Goal: Task Accomplishment & Management: Manage account settings

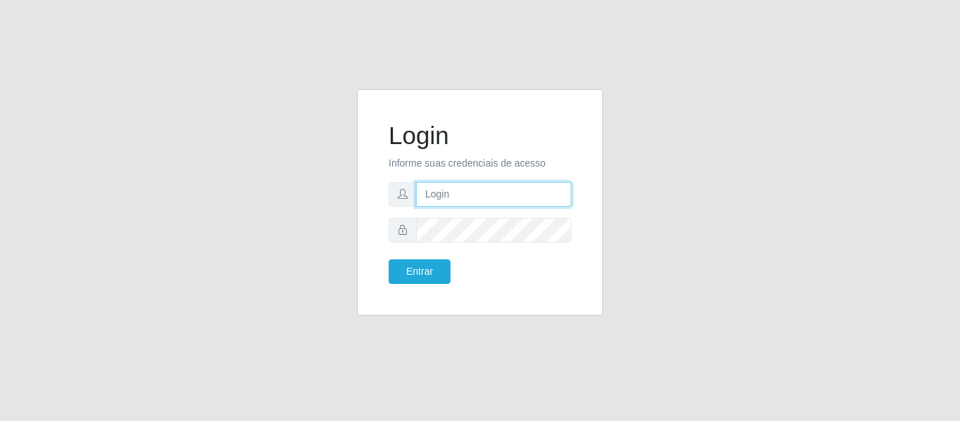
drag, startPoint x: 0, startPoint y: 0, endPoint x: 466, endPoint y: 184, distance: 501.1
click at [466, 184] on input "text" at bounding box center [493, 194] width 155 height 25
type input "[EMAIL_ADDRESS][DOMAIN_NAME]"
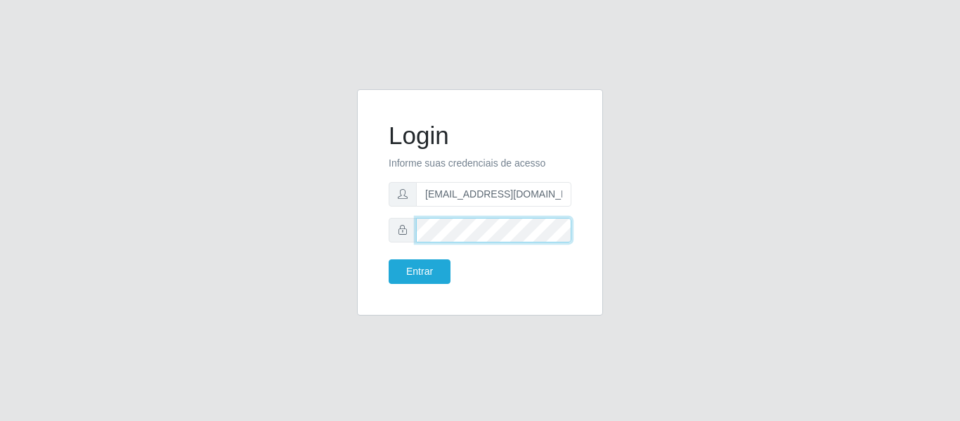
click at [389, 259] on button "Entrar" at bounding box center [420, 271] width 62 height 25
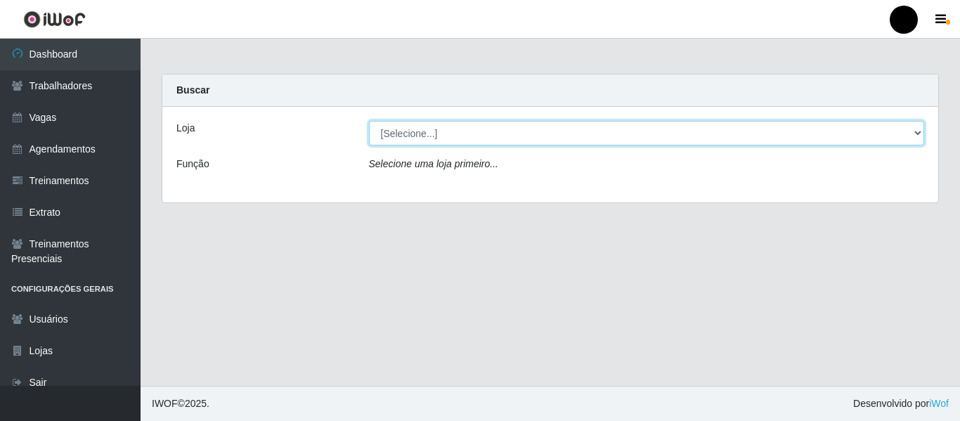
click at [921, 135] on select "[Selecione...] SuperFácil Atacado - Emaús SuperFácil Atacado - Rodoviária Super…" at bounding box center [647, 133] width 556 height 25
select select "408"
click at [369, 121] on select "[Selecione...] SuperFácil Atacado - Emaús SuperFácil Atacado - Rodoviária Super…" at bounding box center [647, 133] width 556 height 25
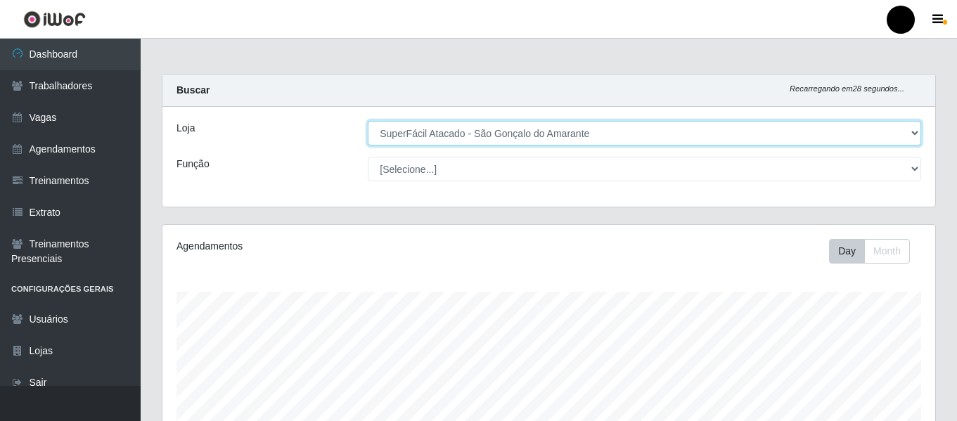
scroll to position [292, 772]
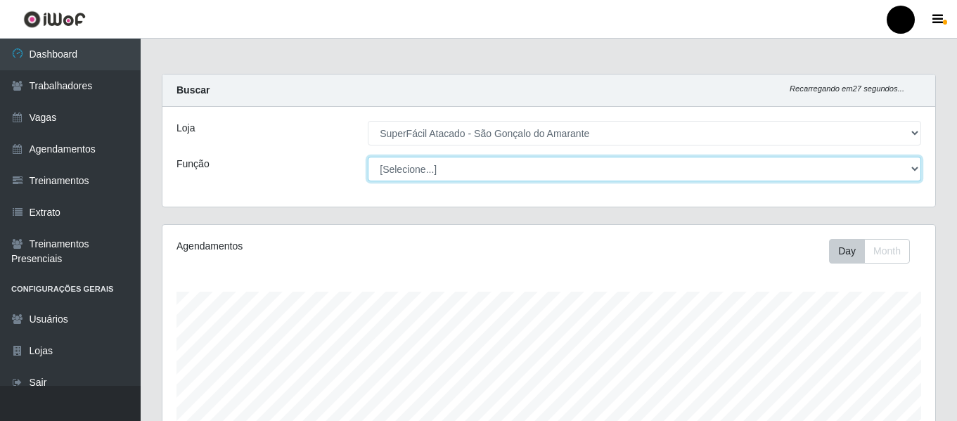
click at [914, 169] on select "[Selecione...] Auxiliar de Estacionamento Auxiliar de Estacionamento + Auxiliar…" at bounding box center [644, 169] width 553 height 25
select select "22"
click at [368, 157] on select "[Selecione...] Auxiliar de Estacionamento Auxiliar de Estacionamento + Auxiliar…" at bounding box center [644, 169] width 553 height 25
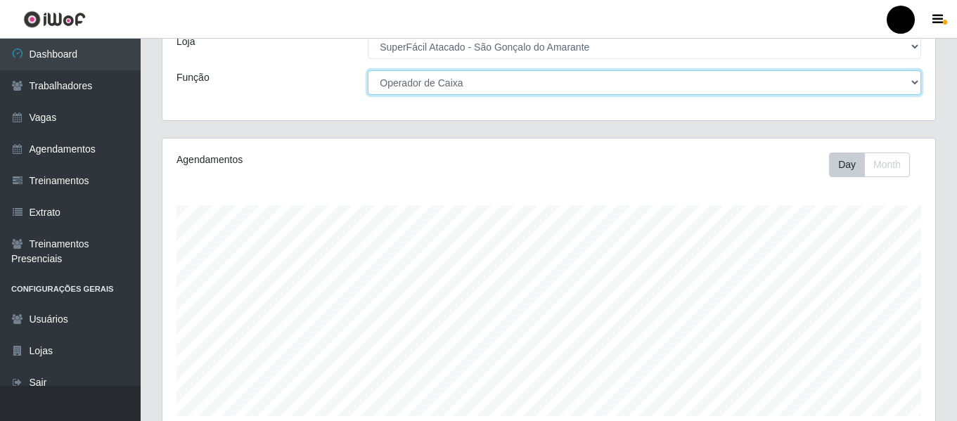
scroll to position [0, 0]
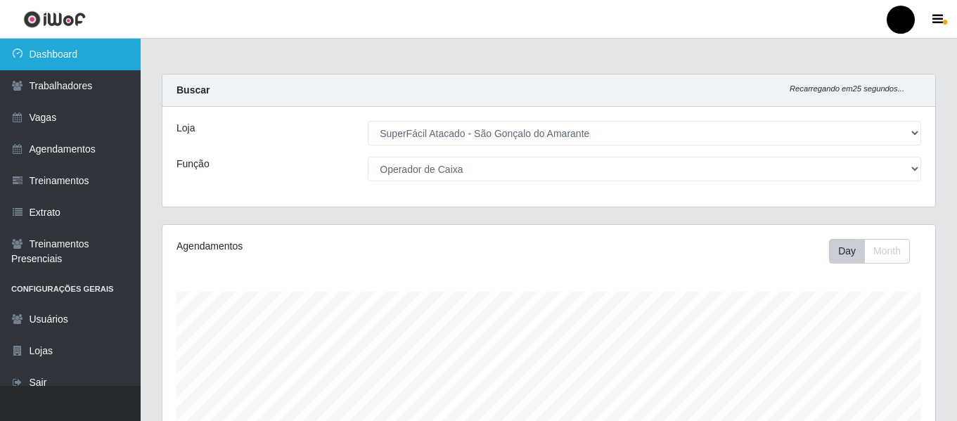
click at [49, 64] on link "Dashboard" at bounding box center [70, 55] width 141 height 32
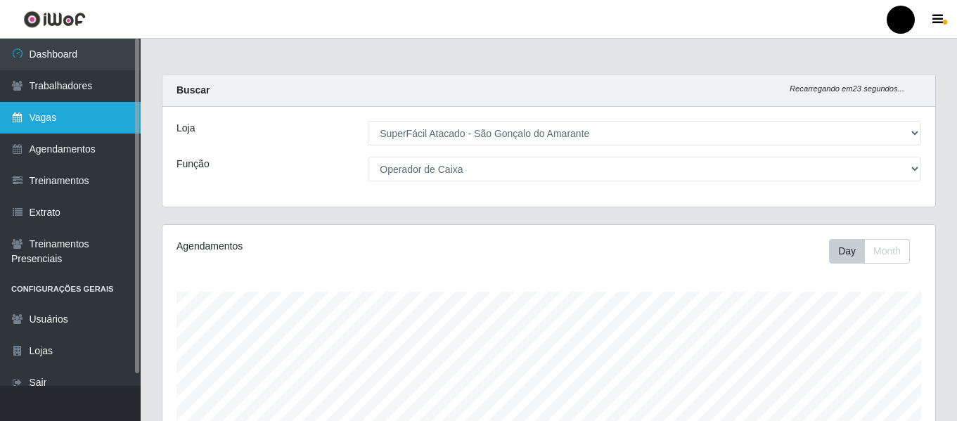
click at [108, 117] on link "Vagas" at bounding box center [70, 118] width 141 height 32
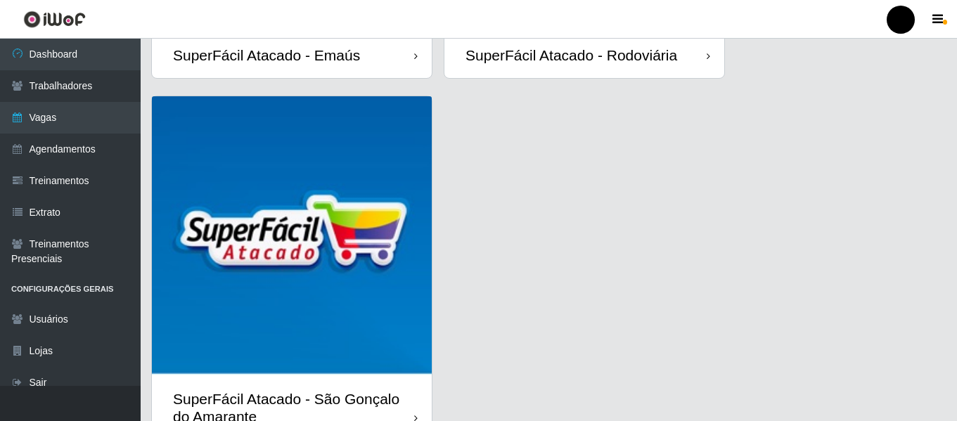
scroll to position [408, 0]
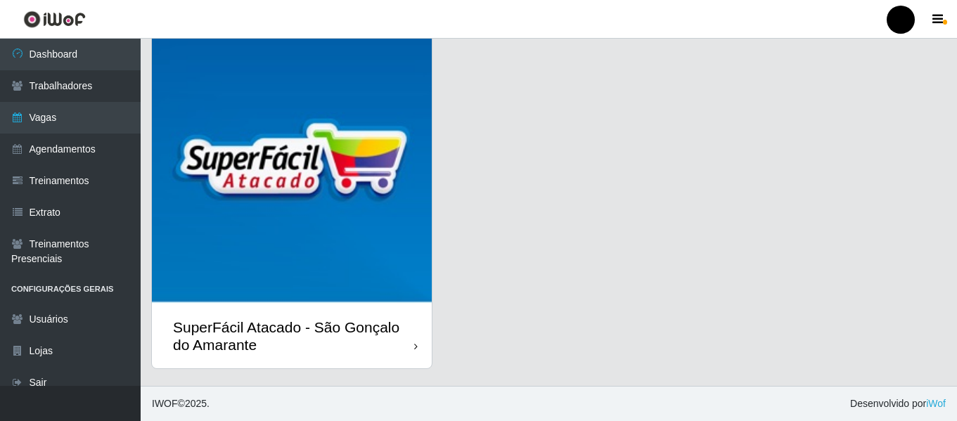
click at [344, 336] on div "SuperFácil Atacado - São Gonçalo do Amarante" at bounding box center [293, 335] width 241 height 35
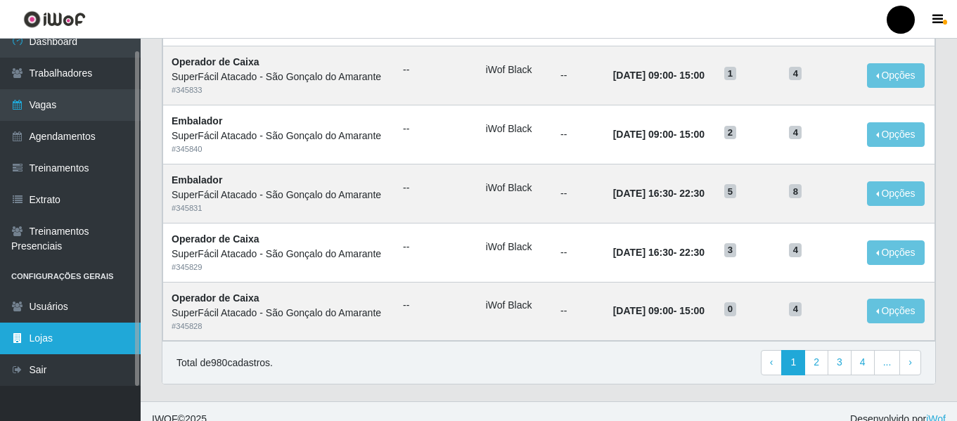
scroll to position [770, 0]
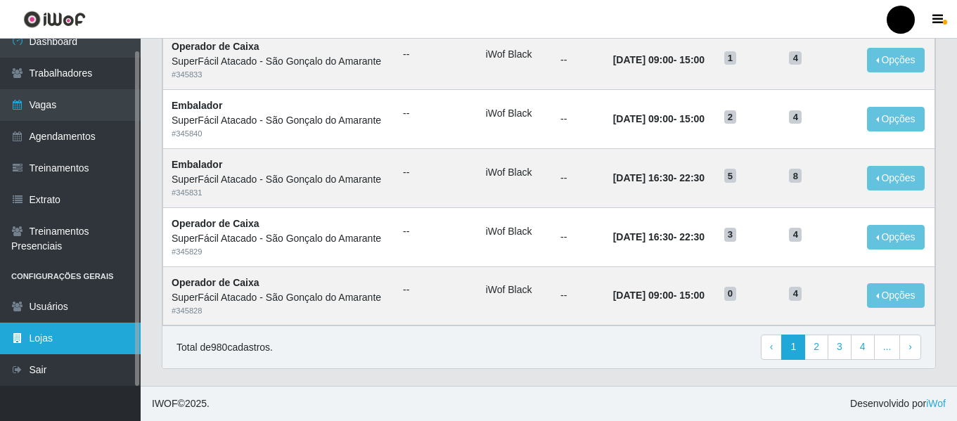
click at [88, 328] on link "Lojas" at bounding box center [70, 339] width 141 height 32
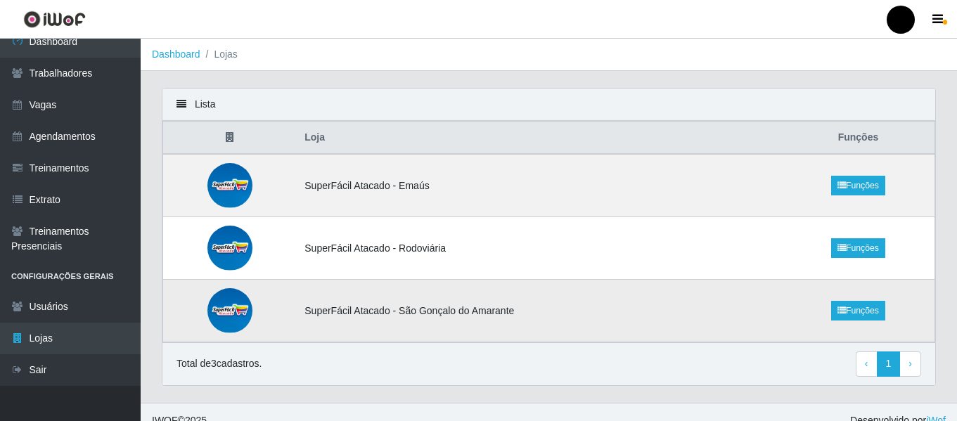
click at [805, 309] on td "Funções" at bounding box center [858, 311] width 153 height 63
click at [844, 310] on link "Funções" at bounding box center [858, 311] width 54 height 20
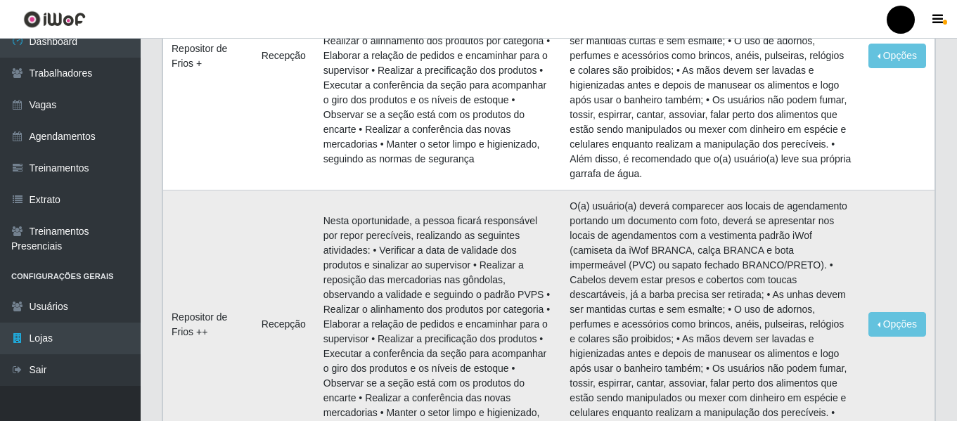
scroll to position [4508, 0]
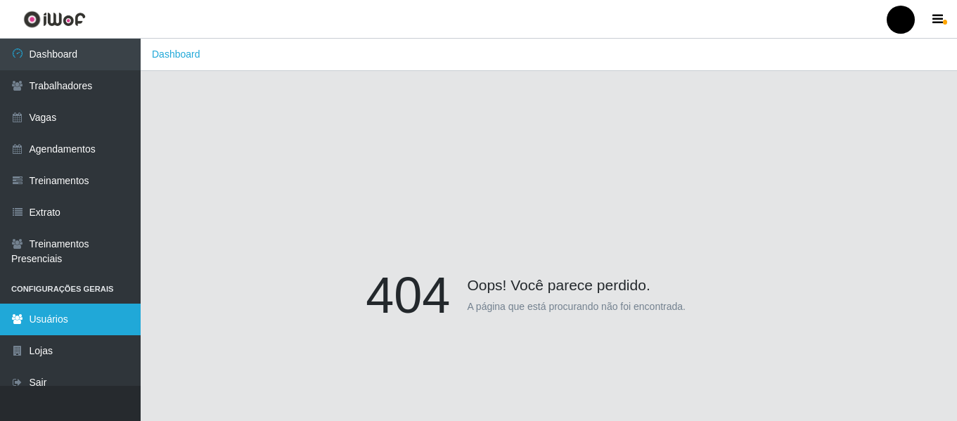
click at [25, 310] on link "Usuários" at bounding box center [70, 320] width 141 height 32
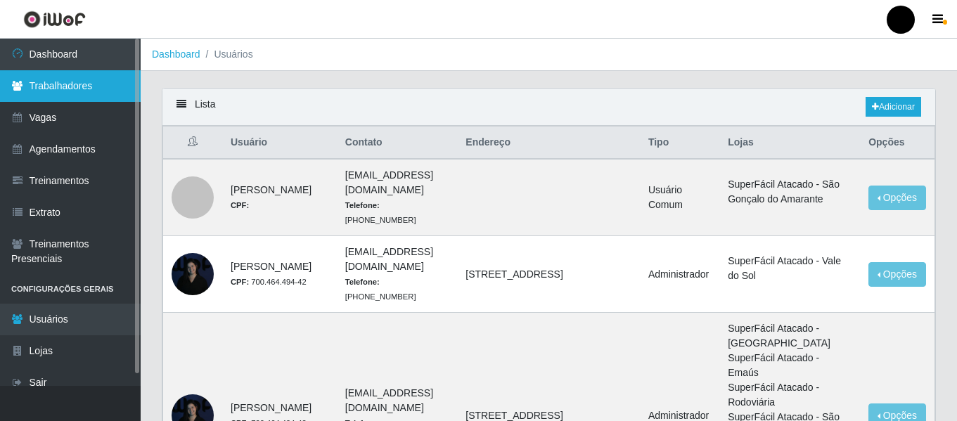
click at [56, 77] on link "Trabalhadores" at bounding box center [70, 86] width 141 height 32
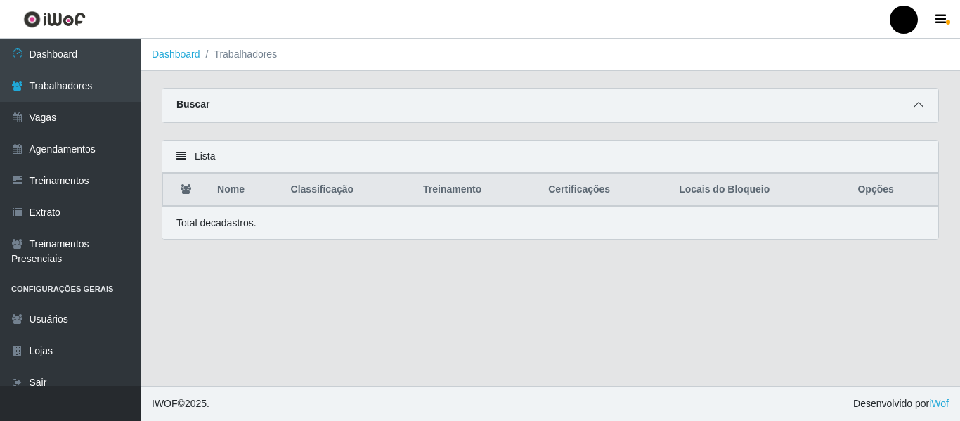
click at [919, 105] on icon at bounding box center [919, 105] width 10 height 10
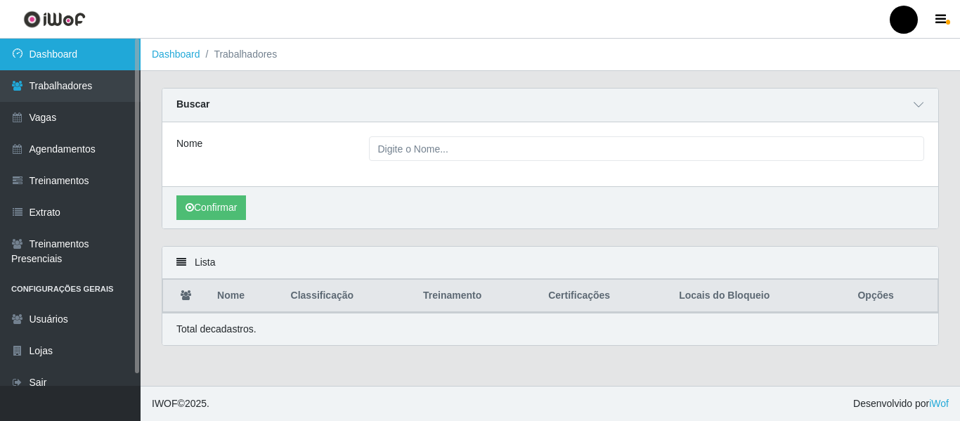
click at [47, 59] on link "Dashboard" at bounding box center [70, 55] width 141 height 32
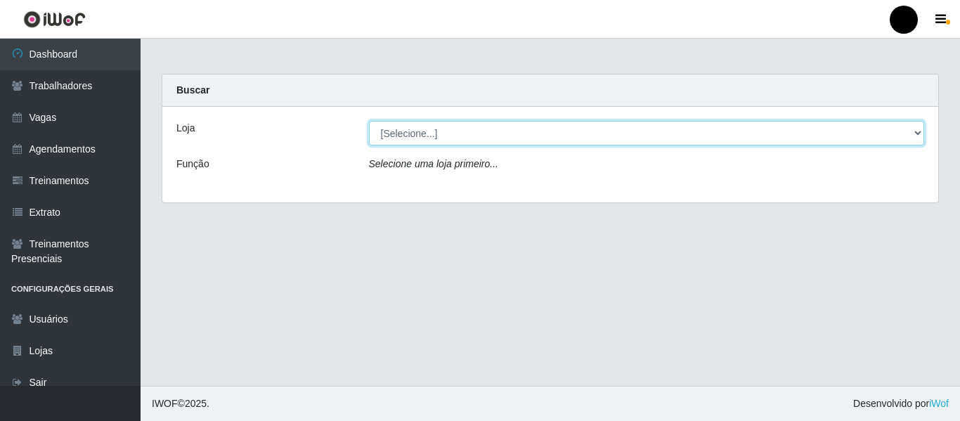
click at [921, 131] on select "[Selecione...] SuperFácil Atacado - Emaús SuperFácil Atacado - Rodoviária Super…" at bounding box center [647, 133] width 556 height 25
select select "408"
click at [369, 121] on select "[Selecione...] SuperFácil Atacado - Emaús SuperFácil Atacado - Rodoviária Super…" at bounding box center [647, 133] width 556 height 25
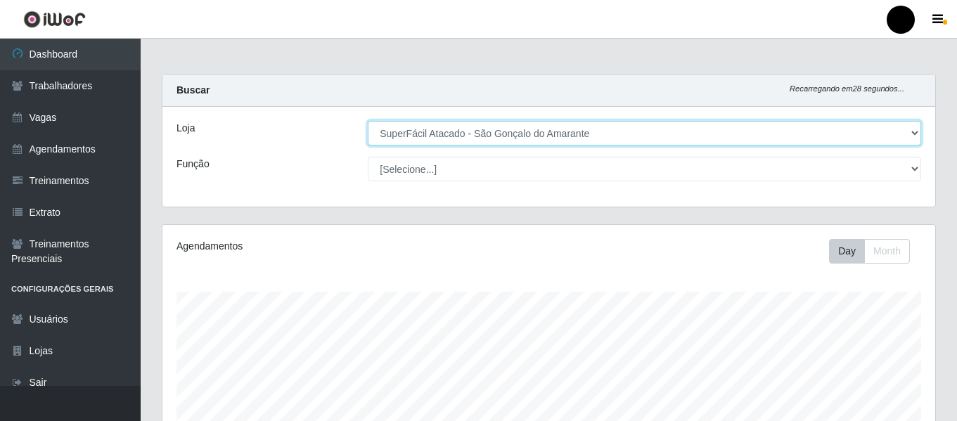
scroll to position [292, 772]
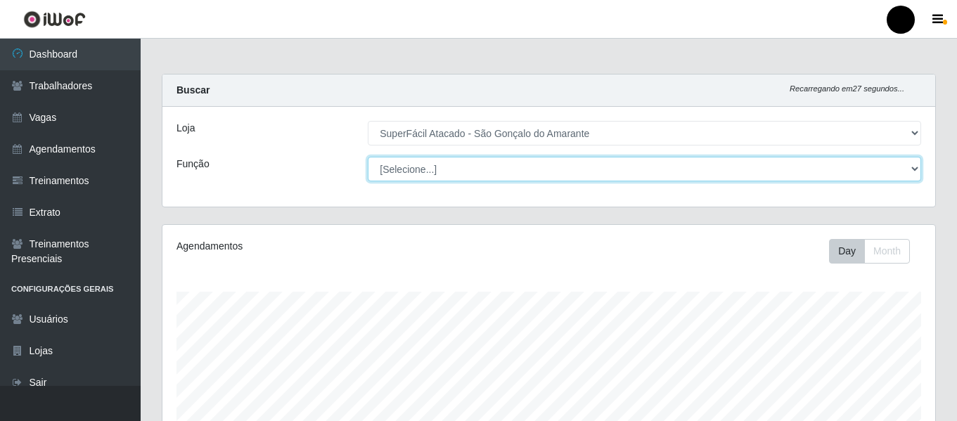
click at [916, 169] on select "[Selecione...] Auxiliar de Estacionamento Auxiliar de Estacionamento + Auxiliar…" at bounding box center [644, 169] width 553 height 25
select select "22"
click at [368, 157] on select "[Selecione...] Auxiliar de Estacionamento Auxiliar de Estacionamento + Auxiliar…" at bounding box center [644, 169] width 553 height 25
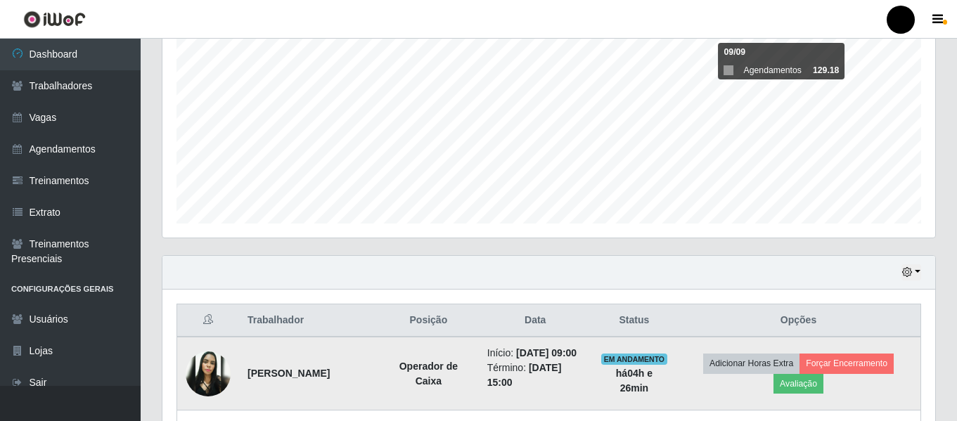
scroll to position [281, 0]
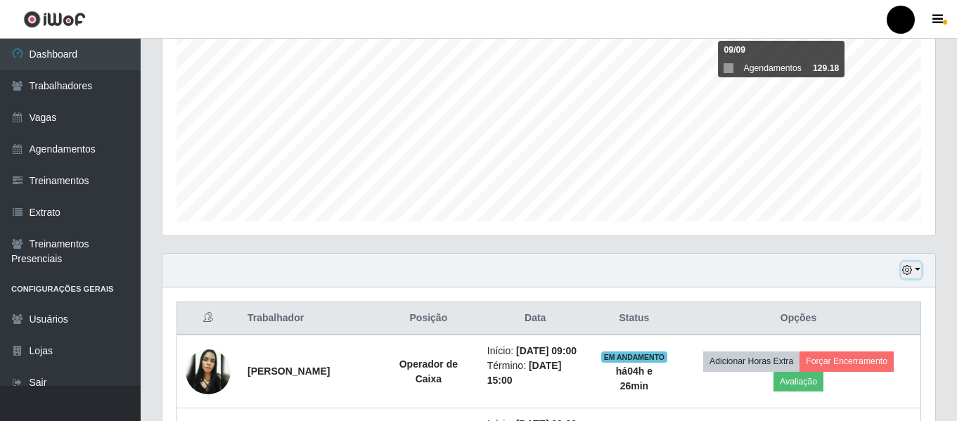
click at [914, 268] on button "button" at bounding box center [911, 270] width 20 height 16
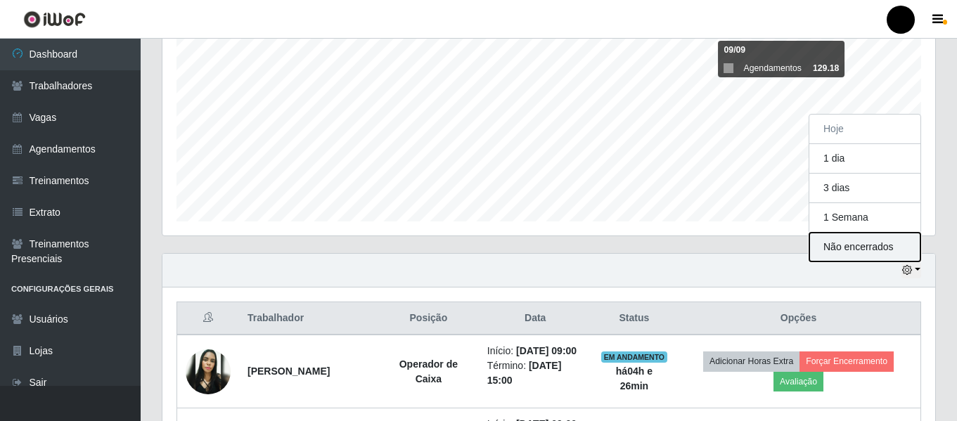
click at [902, 252] on button "Não encerrados" at bounding box center [864, 247] width 111 height 29
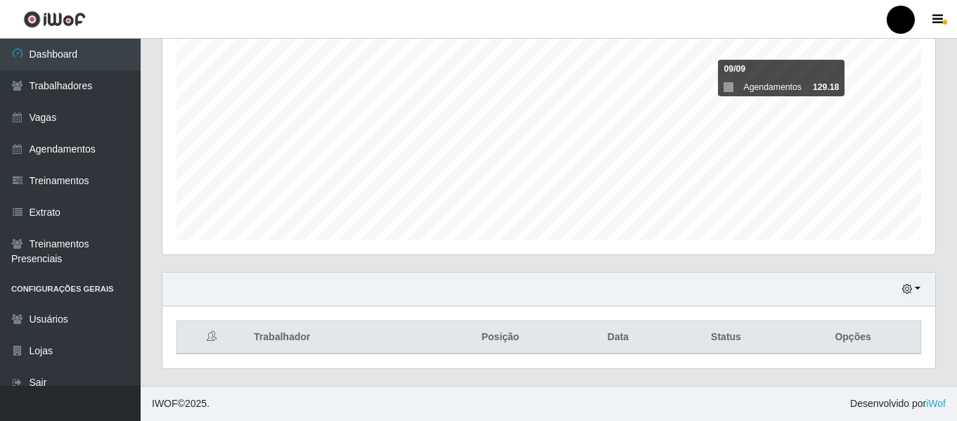
scroll to position [262, 0]
click at [918, 291] on button "button" at bounding box center [911, 289] width 20 height 16
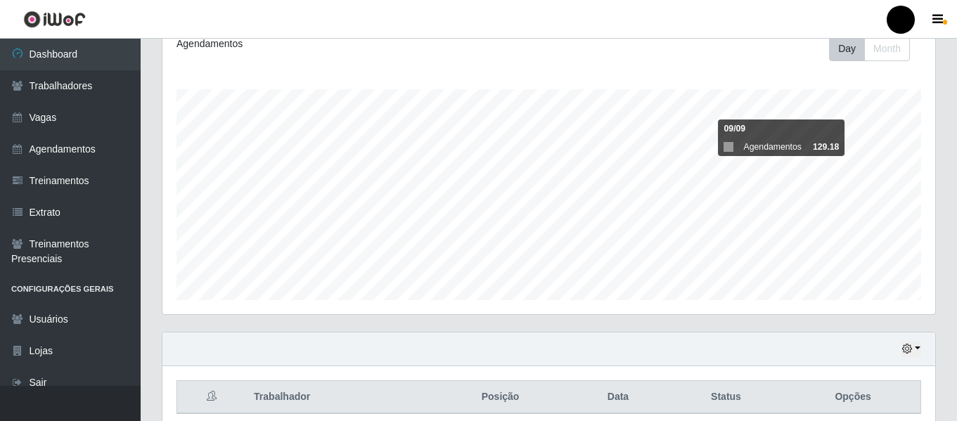
scroll to position [122, 0]
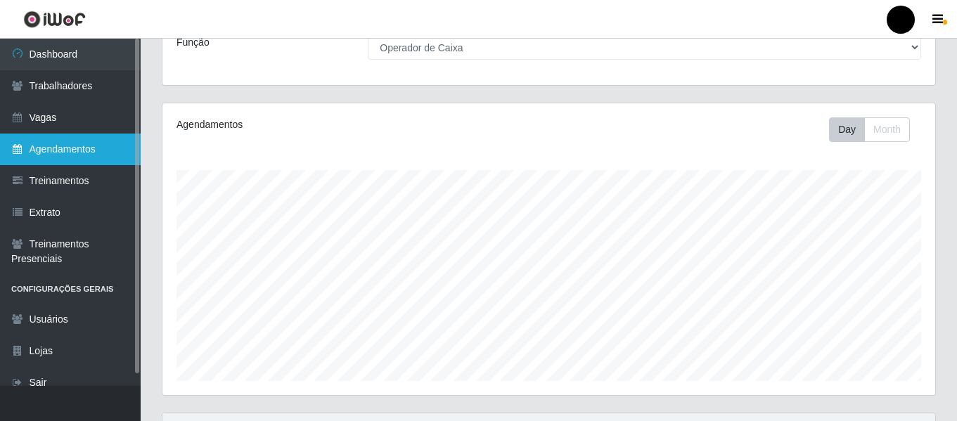
click at [96, 158] on link "Agendamentos" at bounding box center [70, 150] width 141 height 32
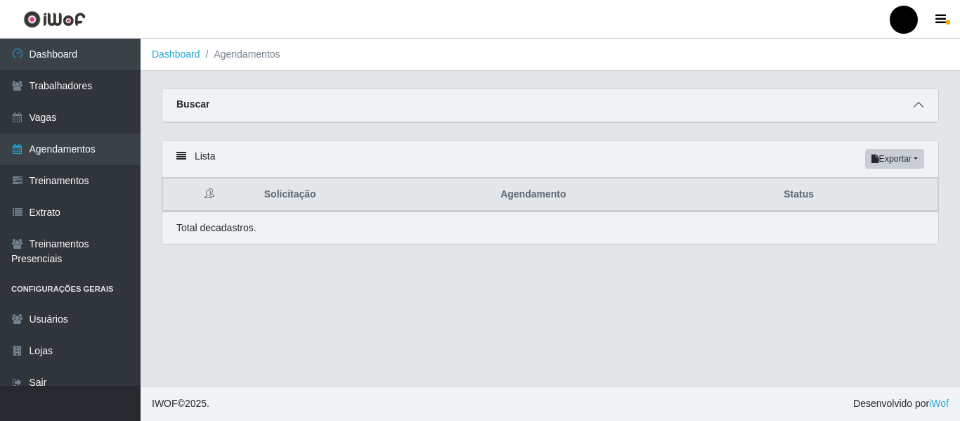
click at [921, 107] on icon at bounding box center [919, 105] width 10 height 10
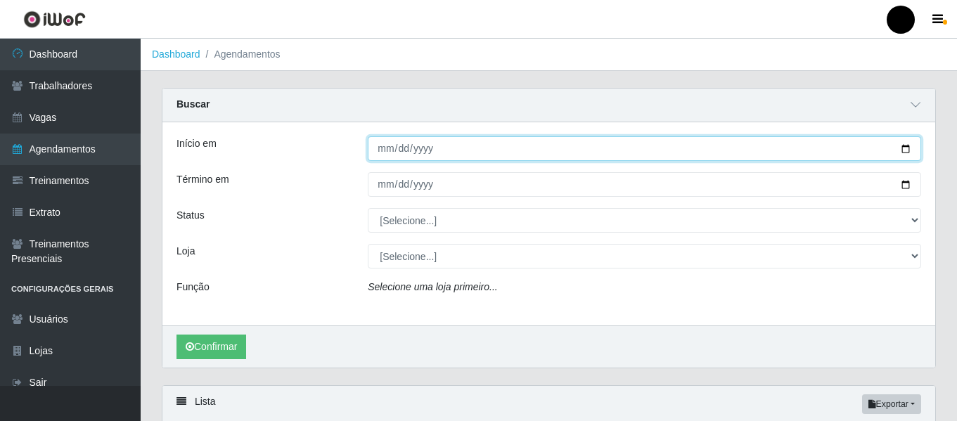
click at [909, 149] on input "Início em" at bounding box center [644, 148] width 553 height 25
type input "2025-08-01"
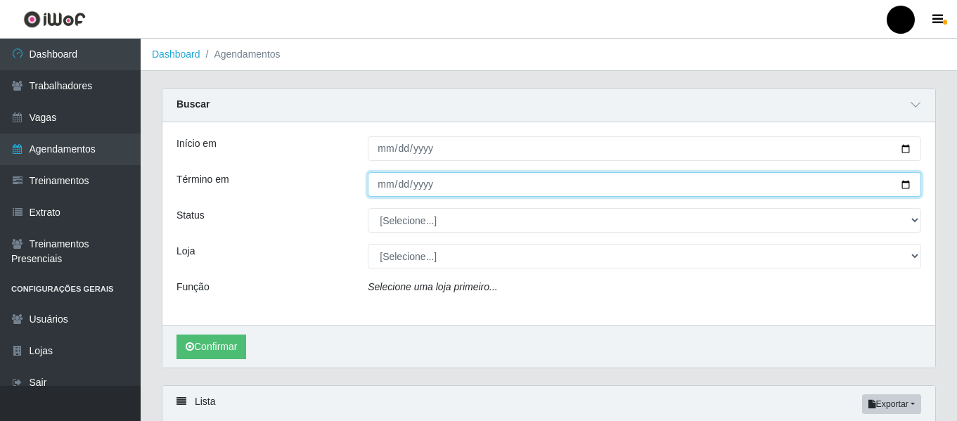
click at [902, 181] on input "Término em" at bounding box center [644, 184] width 553 height 25
type input "2025-08-31"
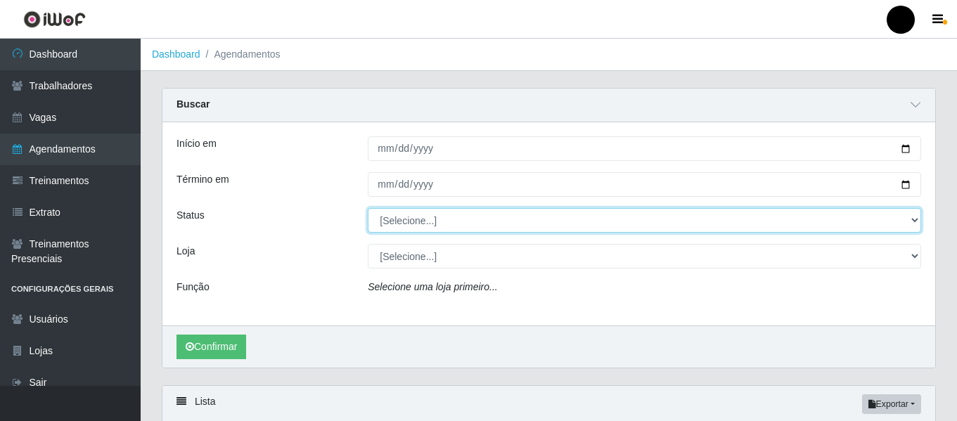
click at [914, 215] on select "[Selecione...] AGENDADO AGUARDANDO LIBERAR EM ANDAMENTO EM REVISÃO FINALIZADO C…" at bounding box center [644, 220] width 553 height 25
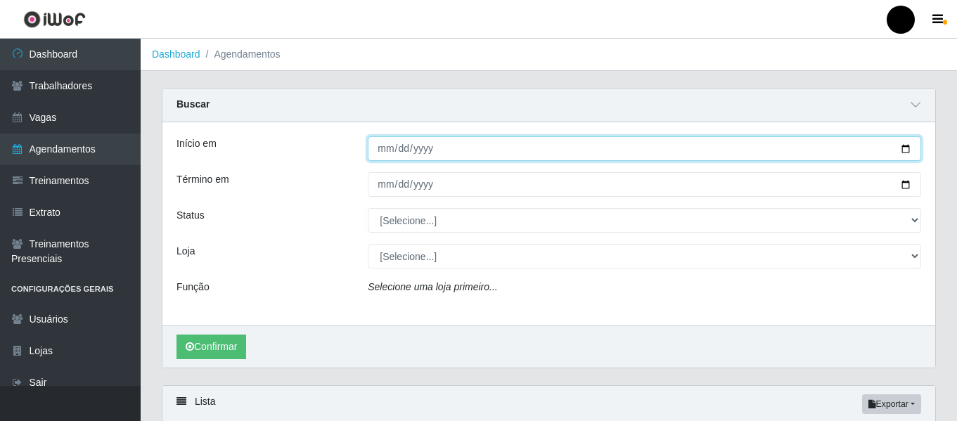
click at [836, 151] on input "2025-08-01" at bounding box center [644, 148] width 553 height 25
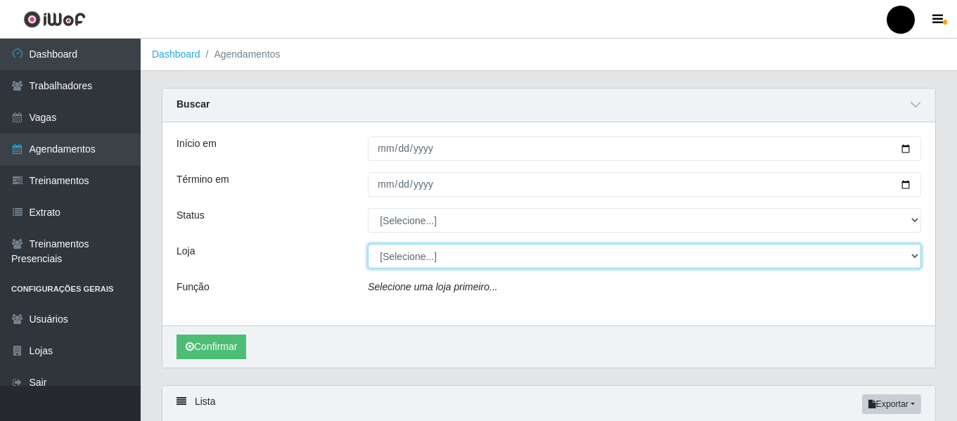
click at [915, 253] on select "[Selecione...] SuperFácil Atacado - Emaús SuperFácil Atacado - Rodoviária Super…" at bounding box center [644, 256] width 553 height 25
select select "408"
click at [368, 245] on select "[Selecione...] SuperFácil Atacado - Emaús SuperFácil Atacado - Rodoviária Super…" at bounding box center [644, 256] width 553 height 25
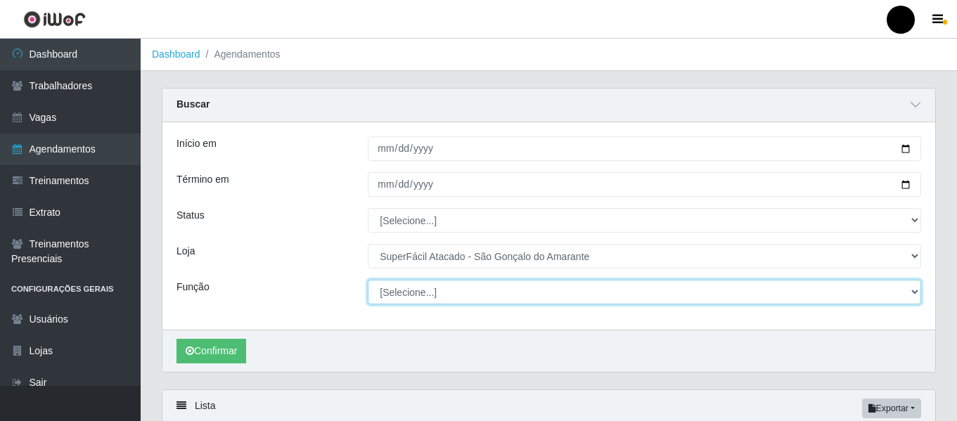
click at [912, 289] on select "[Selecione...] Auxiliar de Estacionamento Auxiliar de Estacionamento + Auxiliar…" at bounding box center [644, 292] width 553 height 25
select select "22"
click at [368, 280] on select "[Selecione...] Auxiliar de Estacionamento Auxiliar de Estacionamento + Auxiliar…" at bounding box center [644, 292] width 553 height 25
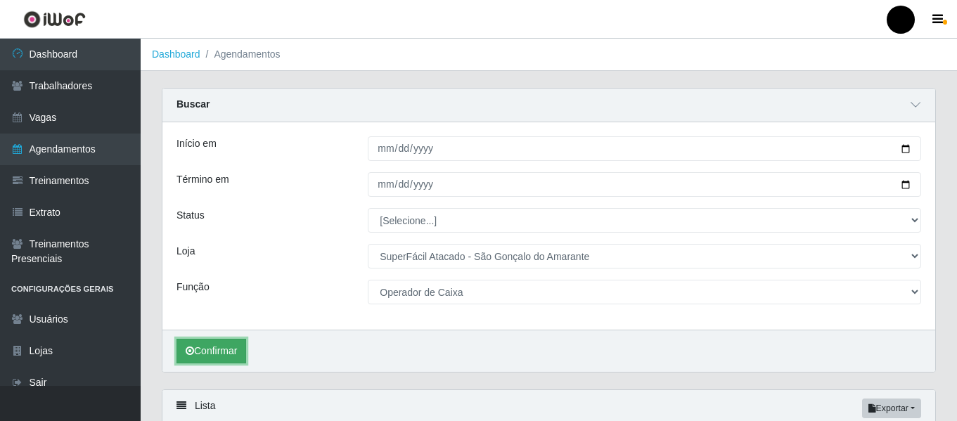
click at [219, 351] on button "Confirmar" at bounding box center [211, 351] width 70 height 25
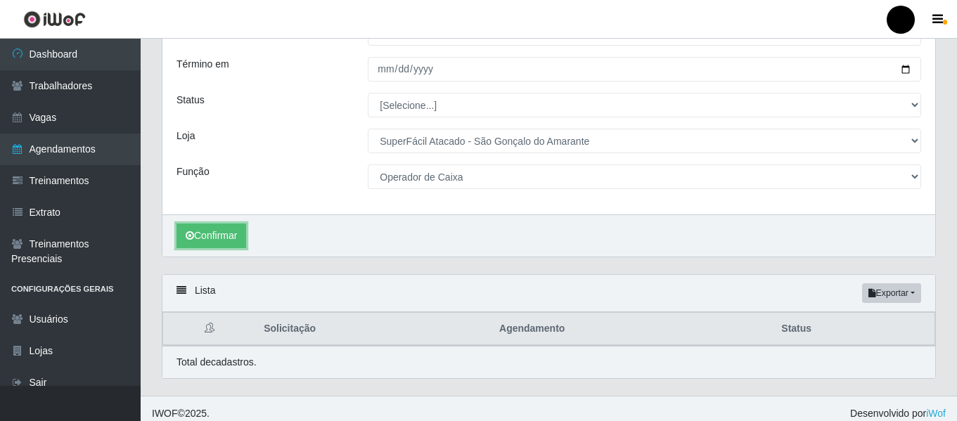
scroll to position [126, 0]
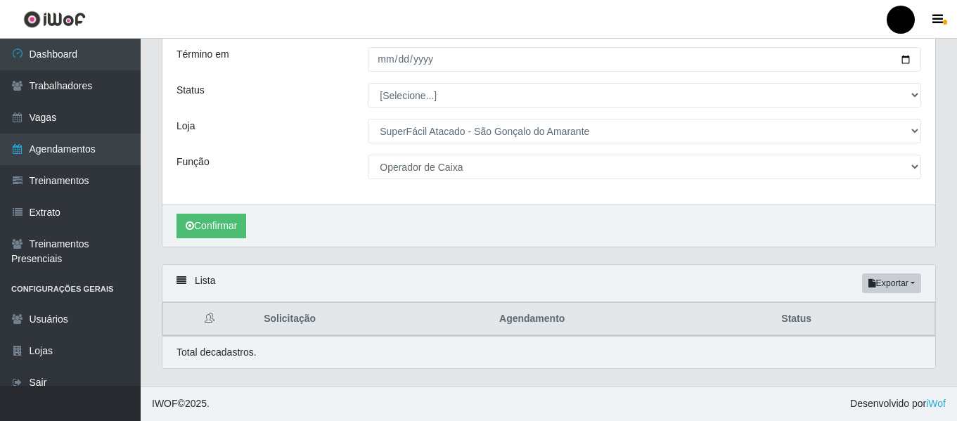
click at [216, 207] on div "Confirmar" at bounding box center [548, 226] width 772 height 42
click at [219, 225] on button "Confirmar" at bounding box center [211, 226] width 70 height 25
drag, startPoint x: 221, startPoint y: 225, endPoint x: 228, endPoint y: 243, distance: 19.3
click at [228, 243] on div "Confirmar" at bounding box center [548, 226] width 772 height 42
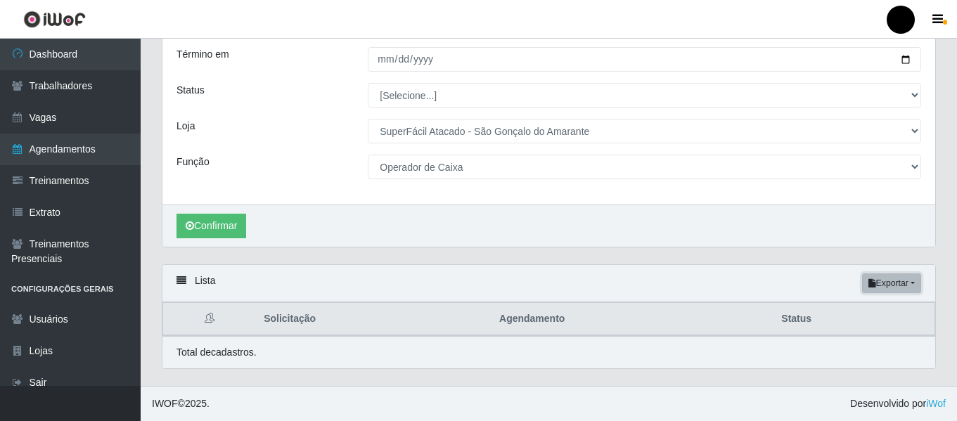
click at [879, 284] on button "Exportar" at bounding box center [891, 283] width 59 height 20
click at [846, 311] on button "PDF" at bounding box center [865, 310] width 111 height 30
click at [875, 283] on button "Exportar" at bounding box center [891, 283] width 59 height 20
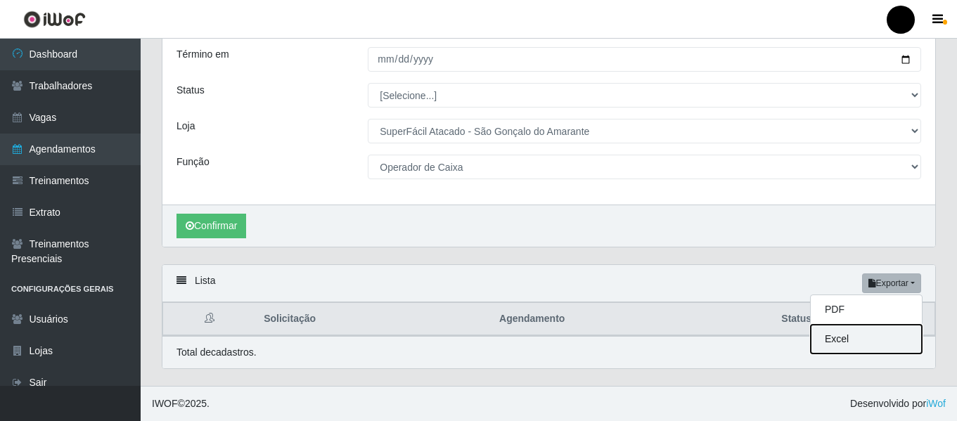
click at [855, 343] on button "Excel" at bounding box center [865, 339] width 111 height 29
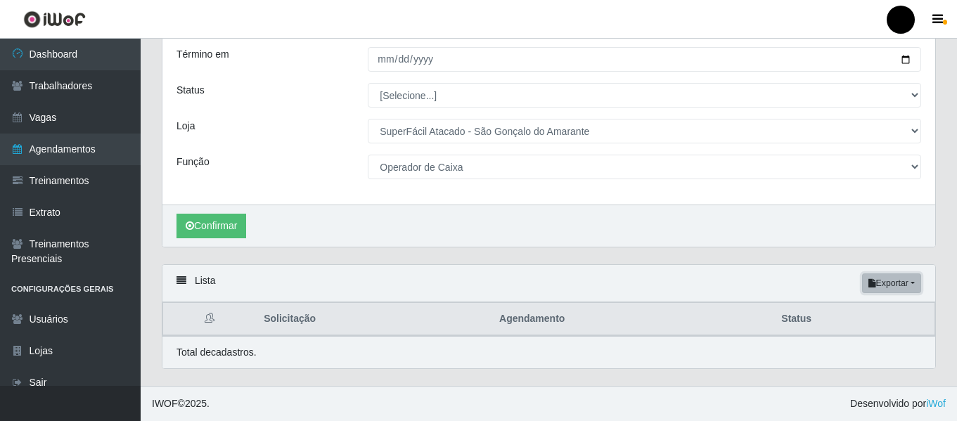
click at [887, 290] on button "Exportar" at bounding box center [891, 283] width 59 height 20
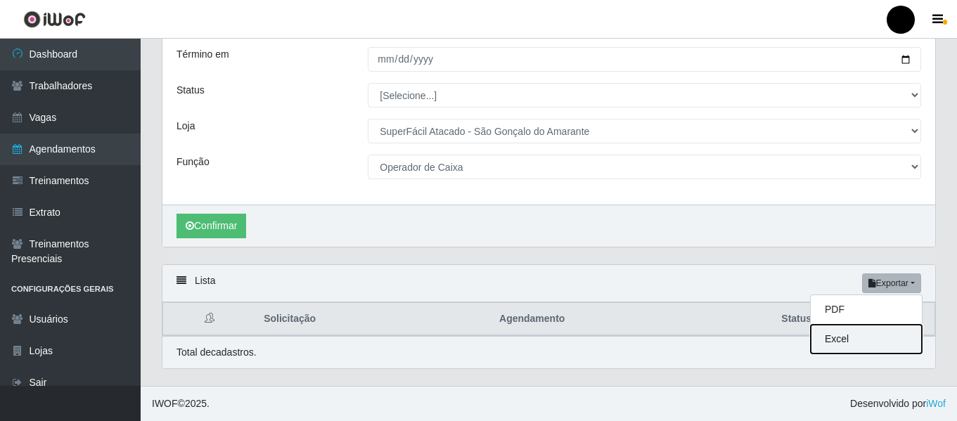
click at [867, 347] on button "Excel" at bounding box center [865, 339] width 111 height 29
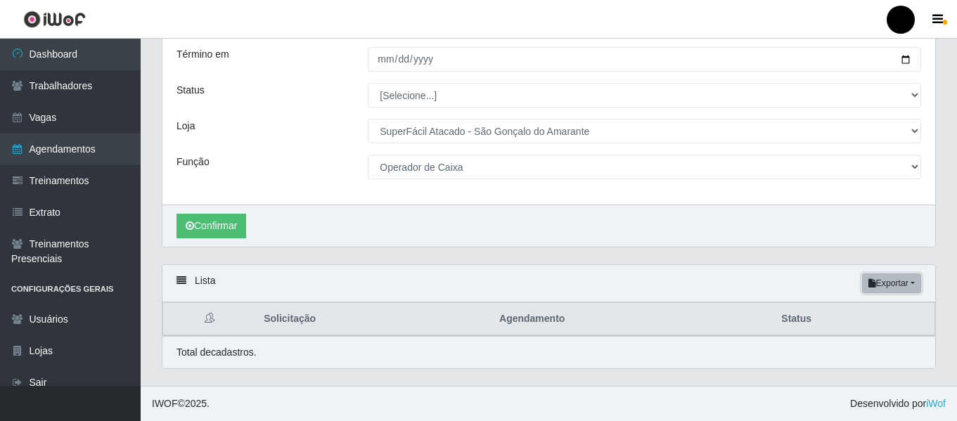
click at [888, 285] on button "Exportar" at bounding box center [891, 283] width 59 height 20
click at [846, 299] on button "PDF" at bounding box center [865, 310] width 111 height 30
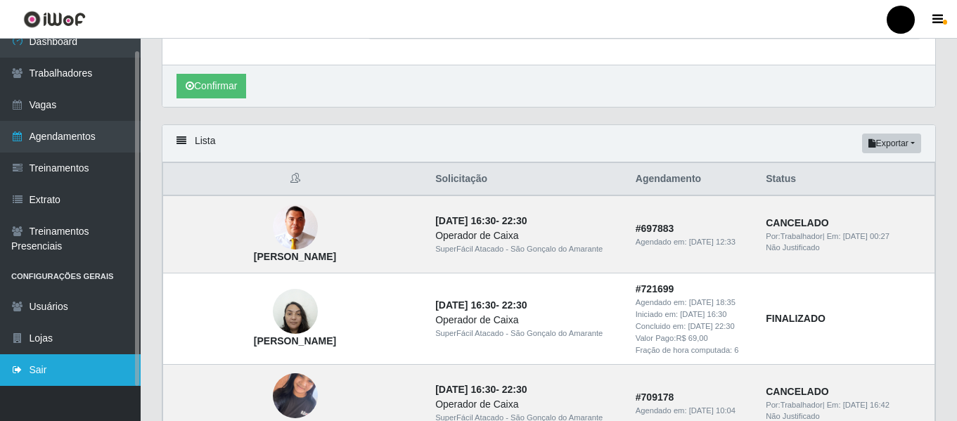
scroll to position [266, 0]
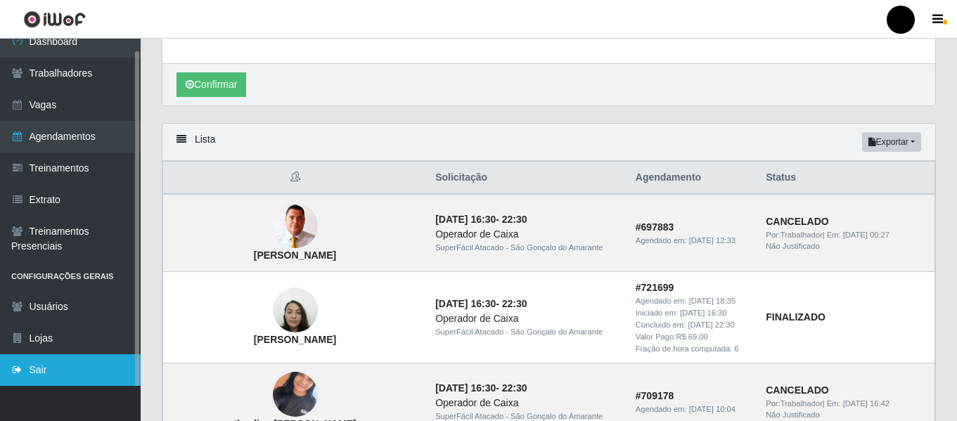
click at [49, 363] on link "Sair" at bounding box center [70, 370] width 141 height 32
